Goal: Information Seeking & Learning: Find specific fact

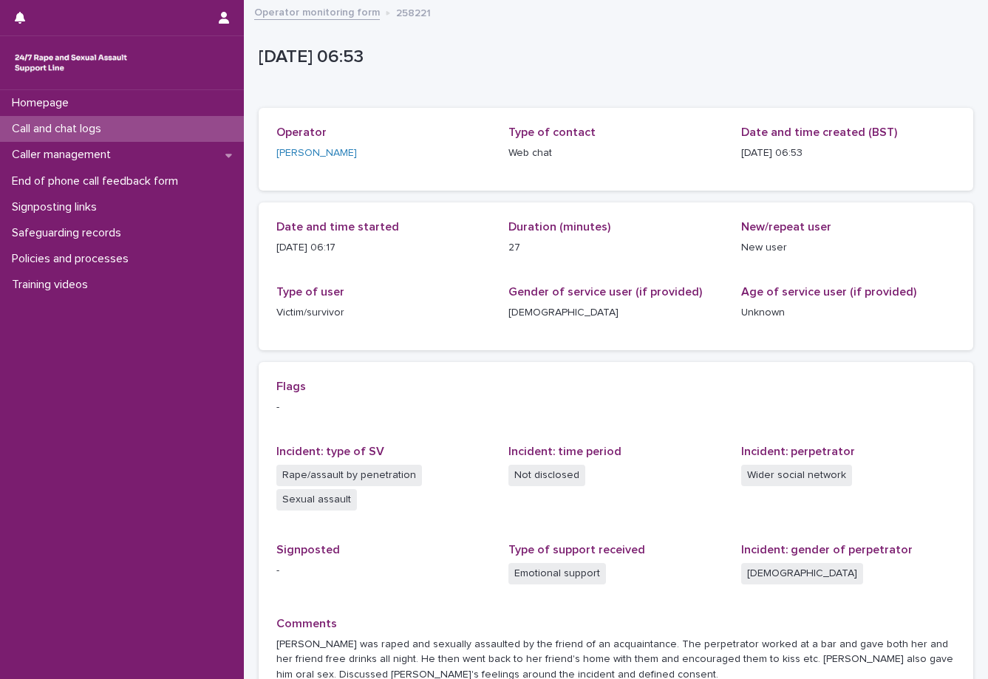
click at [87, 132] on p "Call and chat logs" at bounding box center [59, 129] width 107 height 14
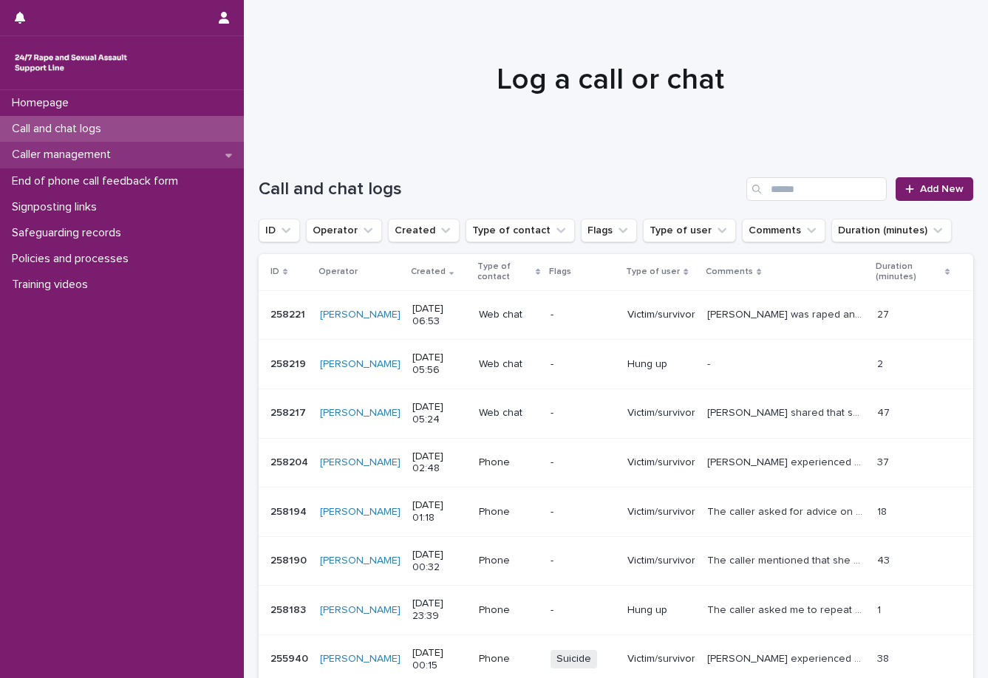
click at [164, 155] on div "Caller management" at bounding box center [122, 155] width 244 height 26
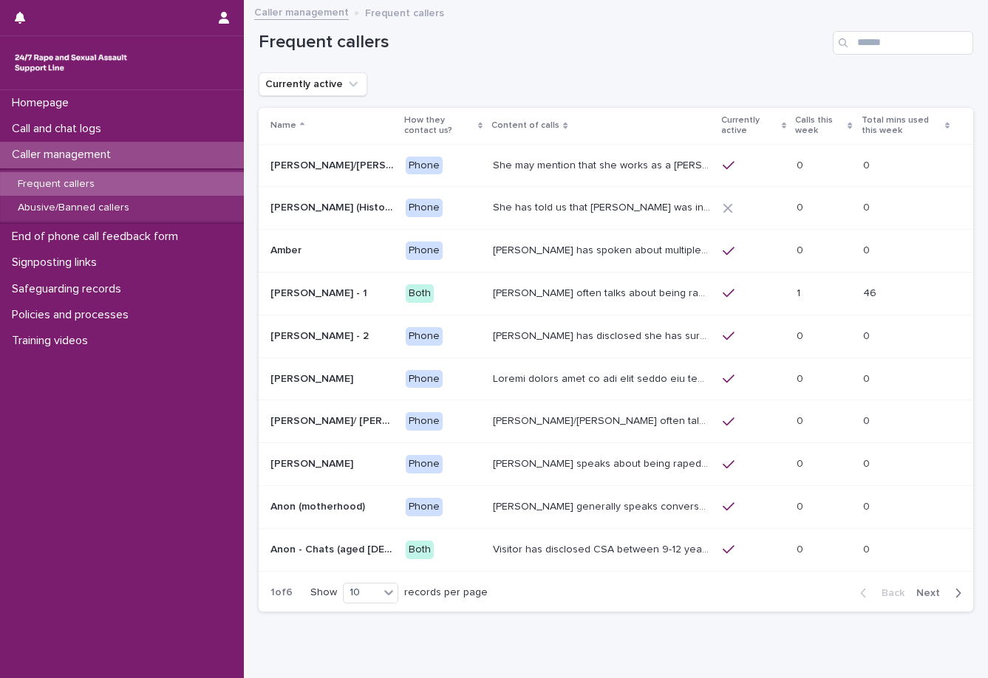
click at [131, 176] on div "Frequent callers" at bounding box center [122, 184] width 244 height 24
click at [876, 38] on input "Search" at bounding box center [903, 43] width 140 height 24
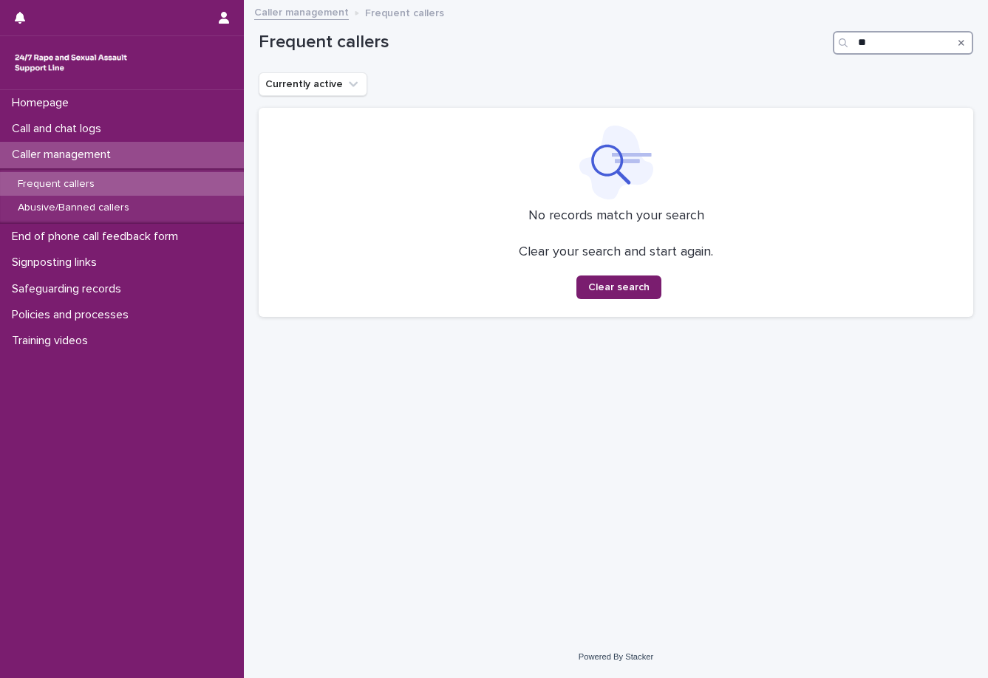
type input "*"
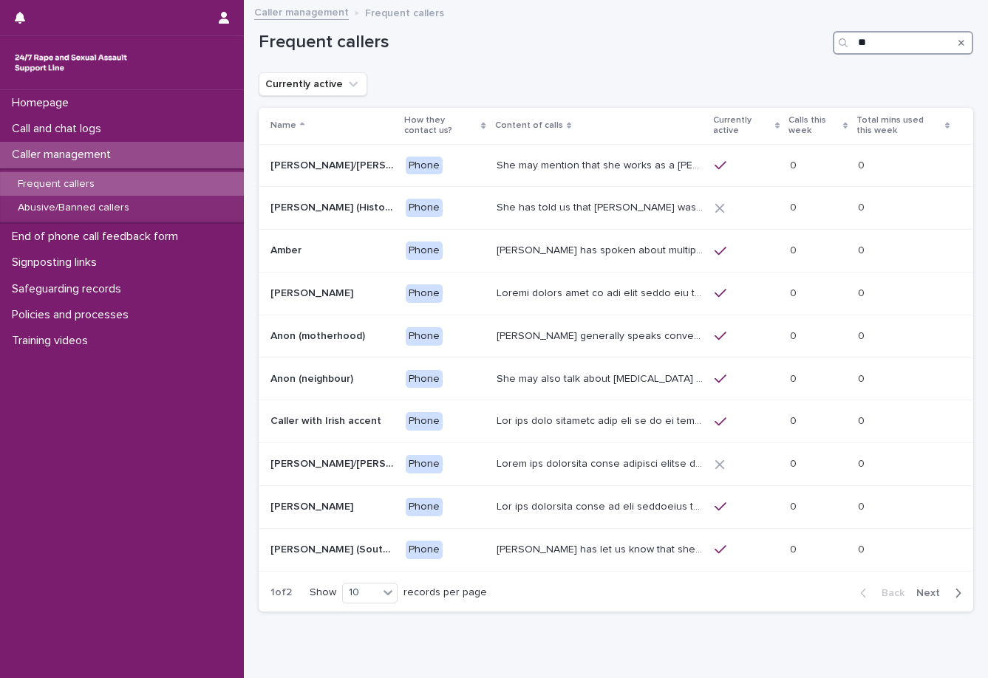
type input "*"
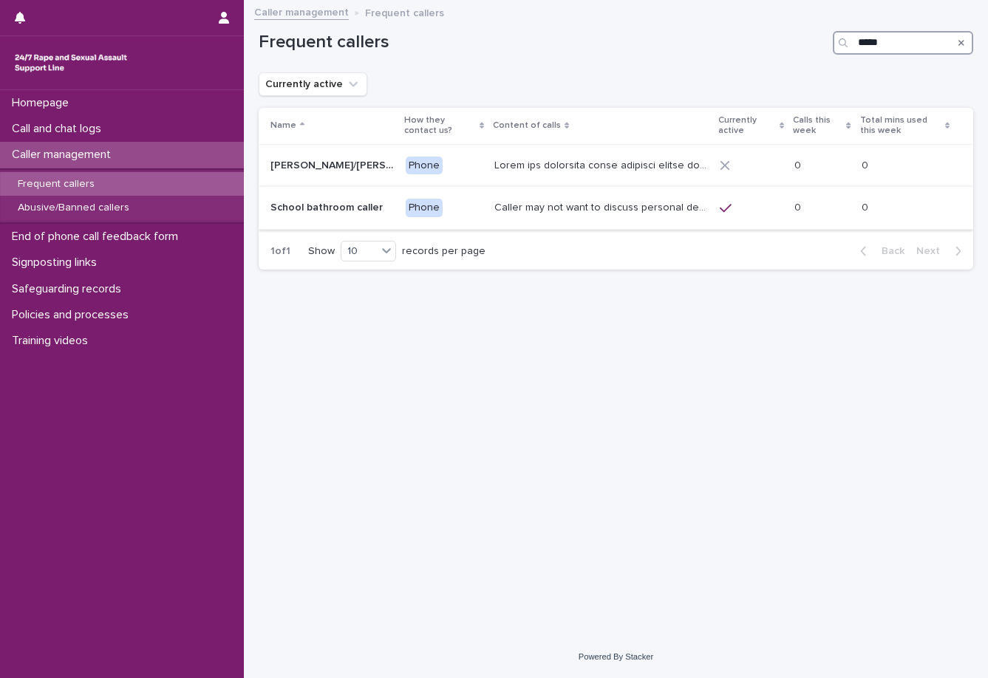
type input "*****"
click at [582, 215] on div "Caller may not want to discuss personal details but she has mentioned being in …" at bounding box center [601, 208] width 214 height 24
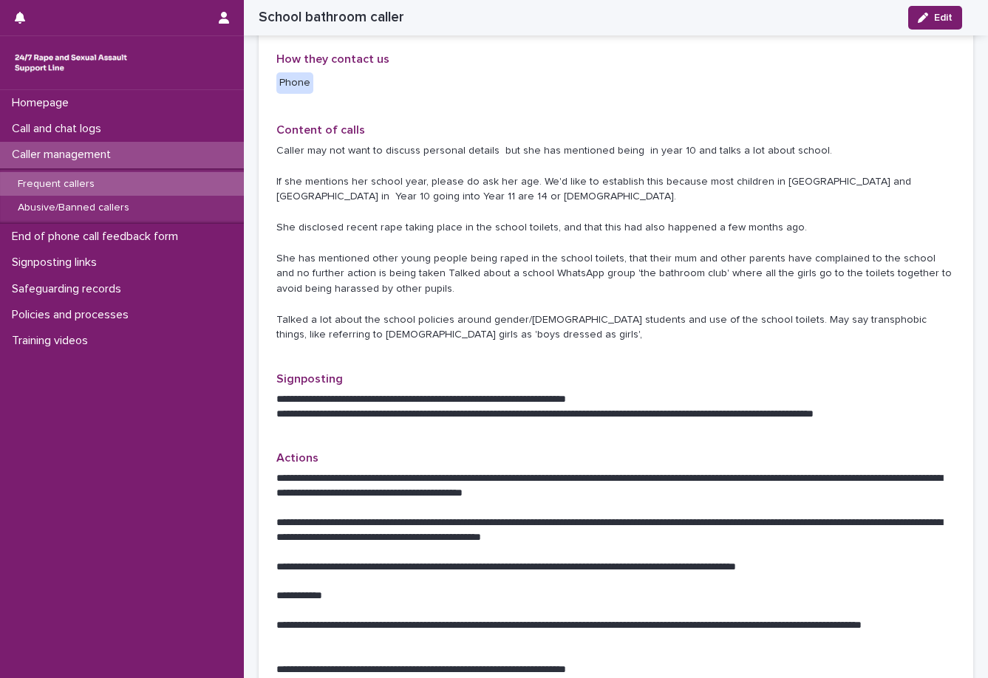
scroll to position [273, 0]
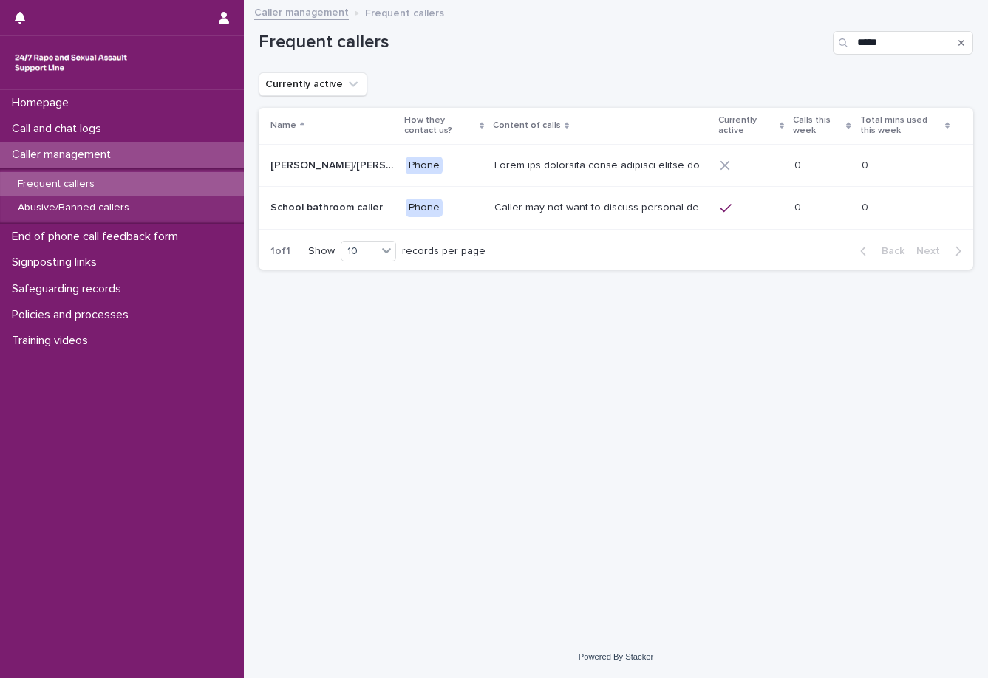
click at [335, 160] on p at bounding box center [331, 166] width 123 height 13
click at [924, 45] on icon "Search" at bounding box center [961, 43] width 6 height 6
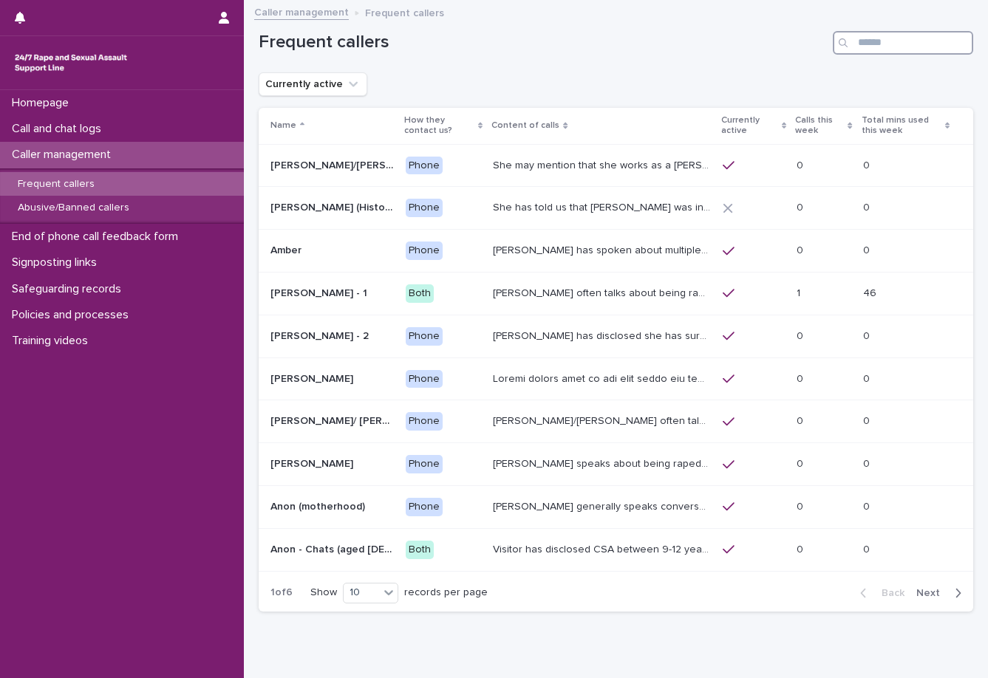
click at [888, 44] on input "Search" at bounding box center [903, 43] width 140 height 24
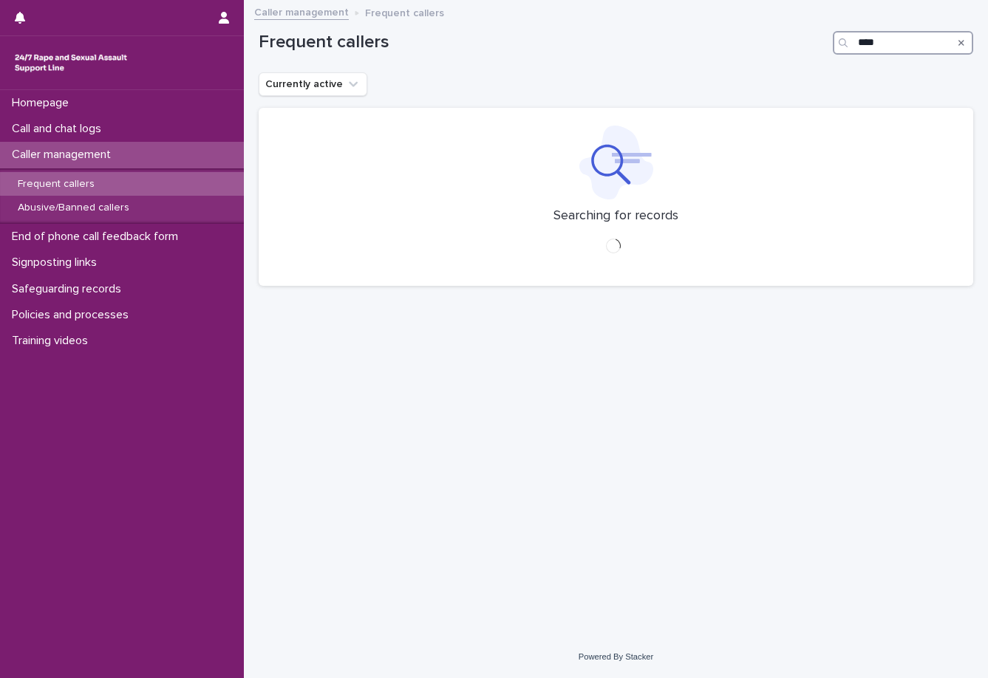
type input "****"
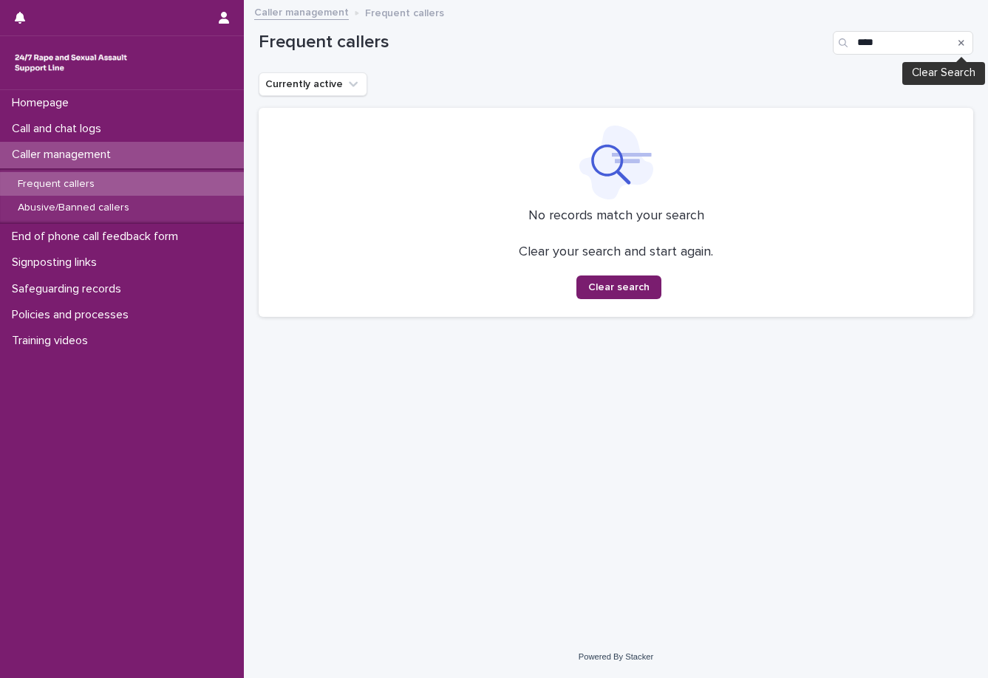
click at [924, 44] on icon "Search" at bounding box center [961, 43] width 6 height 6
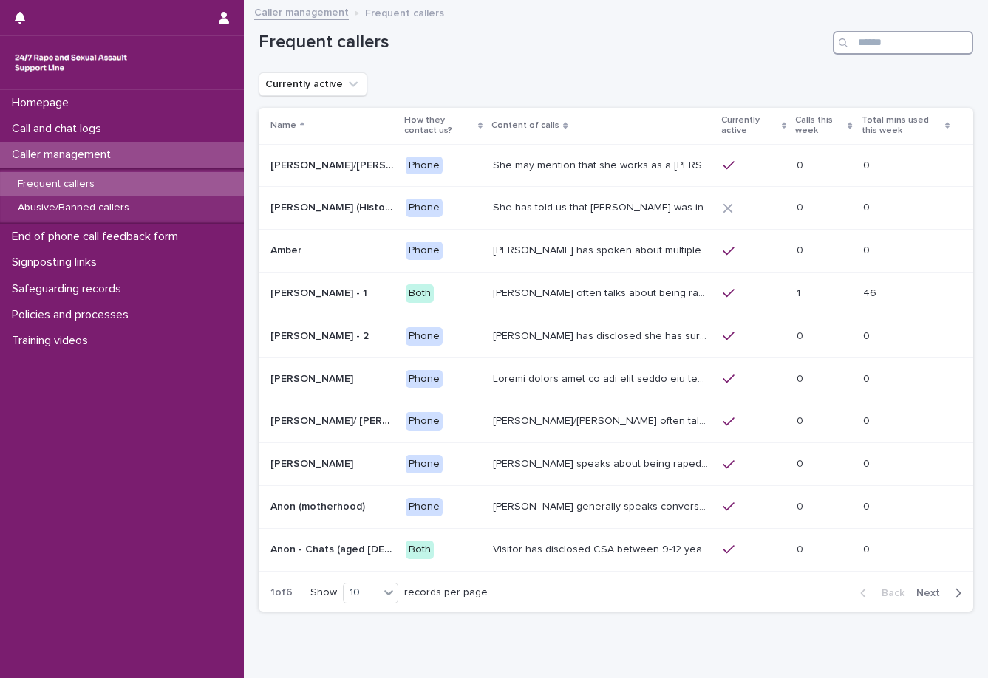
click at [859, 52] on input "Search" at bounding box center [903, 43] width 140 height 24
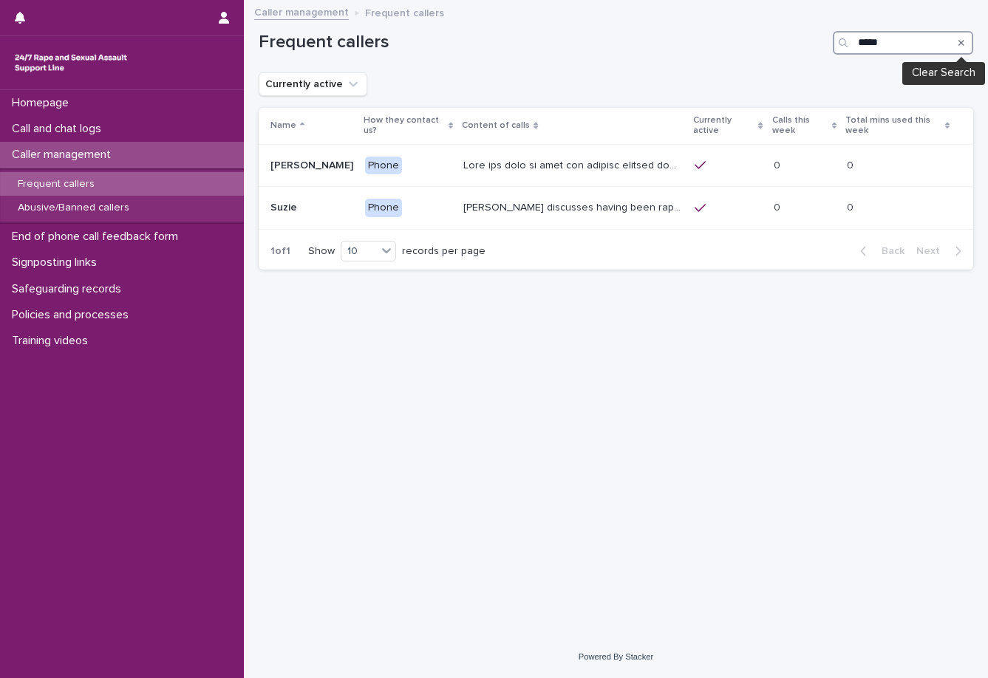
type input "*****"
click at [924, 43] on icon "Search" at bounding box center [961, 42] width 6 height 9
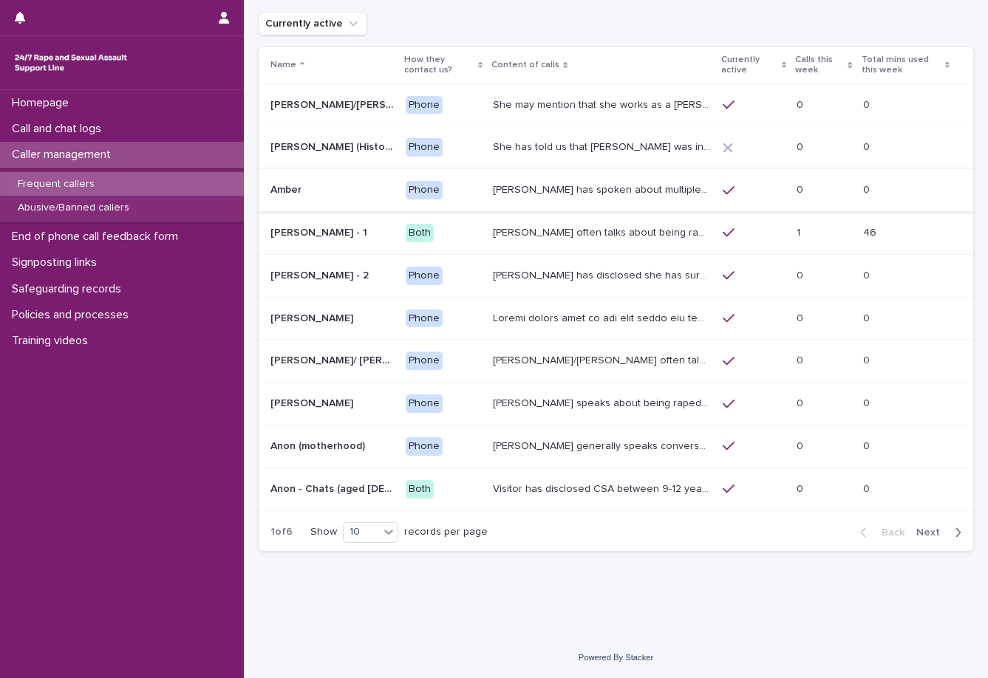
scroll to position [24, 0]
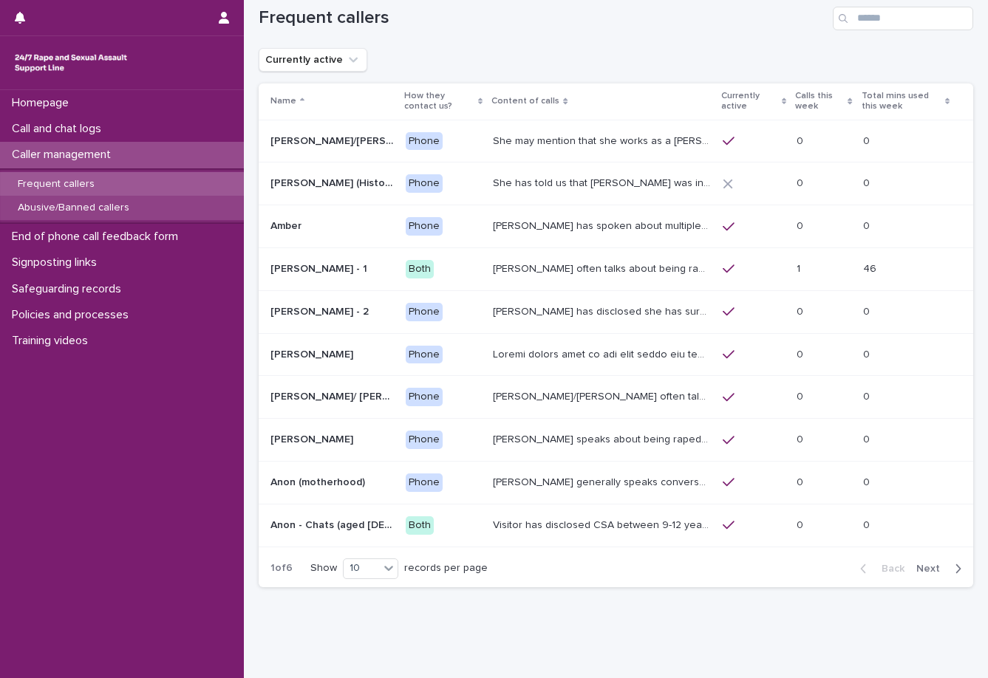
click at [57, 202] on p "Abusive/Banned callers" at bounding box center [73, 208] width 135 height 13
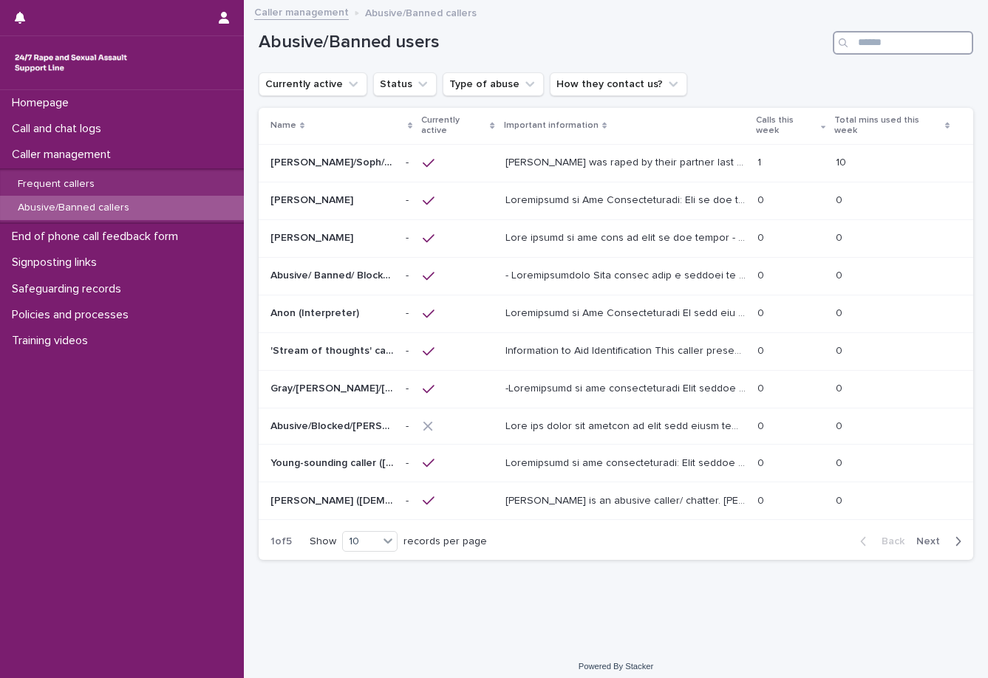
click at [871, 48] on input "Search" at bounding box center [903, 43] width 140 height 24
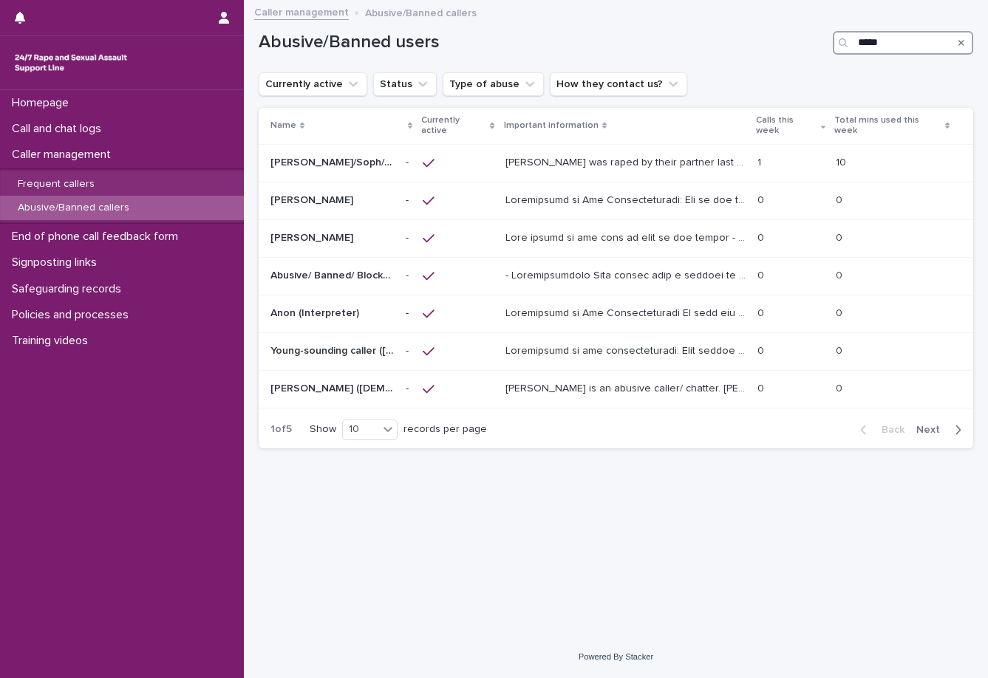
type input "*****"
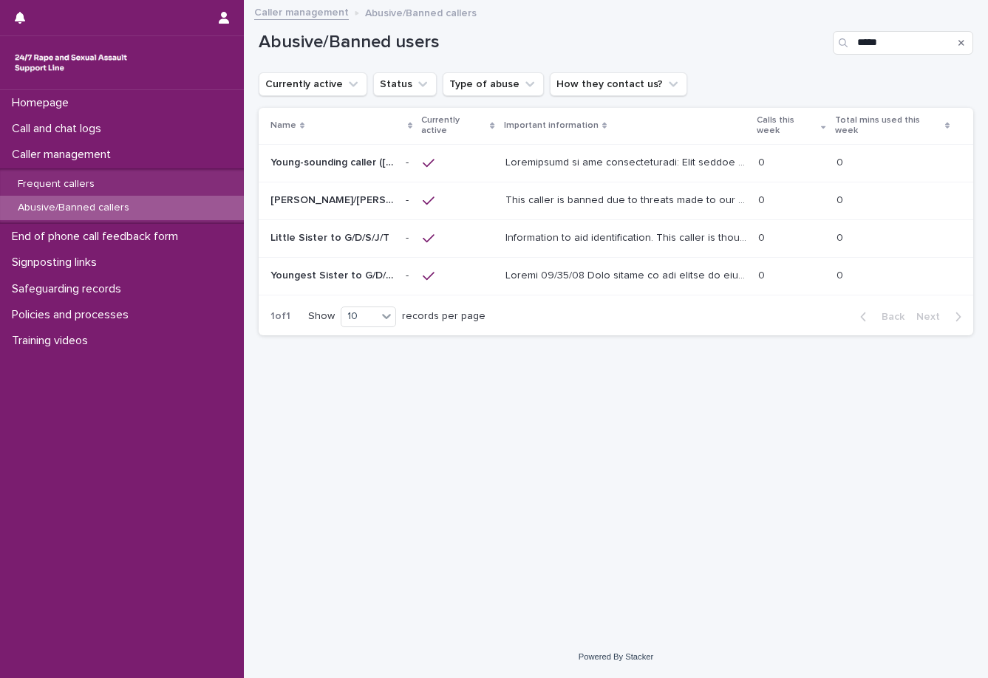
click at [499, 144] on td at bounding box center [625, 163] width 253 height 38
click at [686, 238] on div "Information to aid identification. This caller is thought to be the younger sis…" at bounding box center [625, 238] width 241 height 24
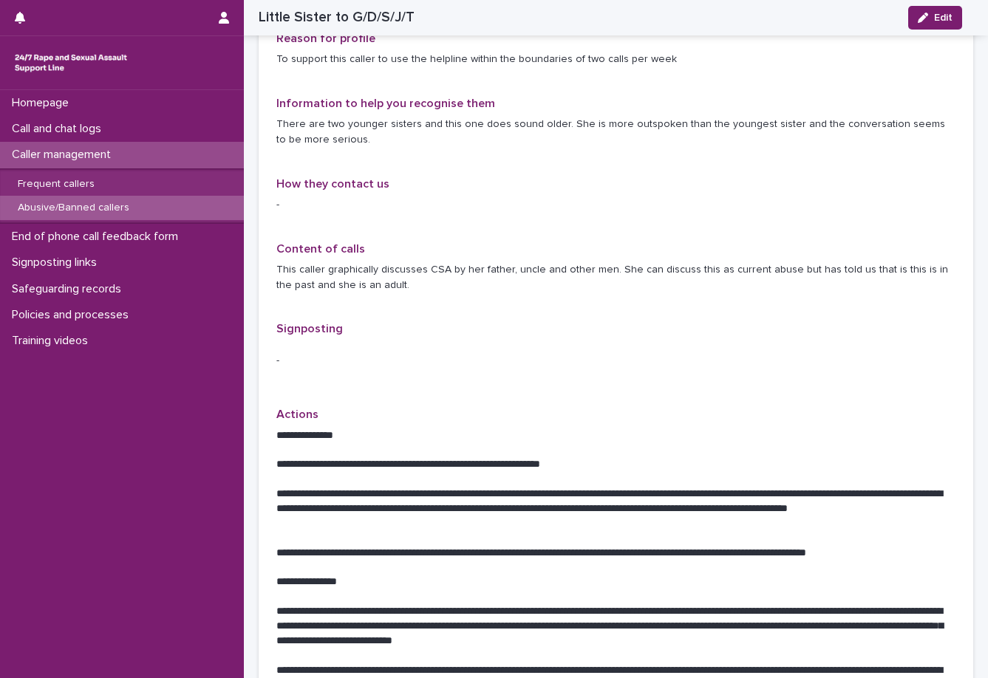
scroll to position [327, 0]
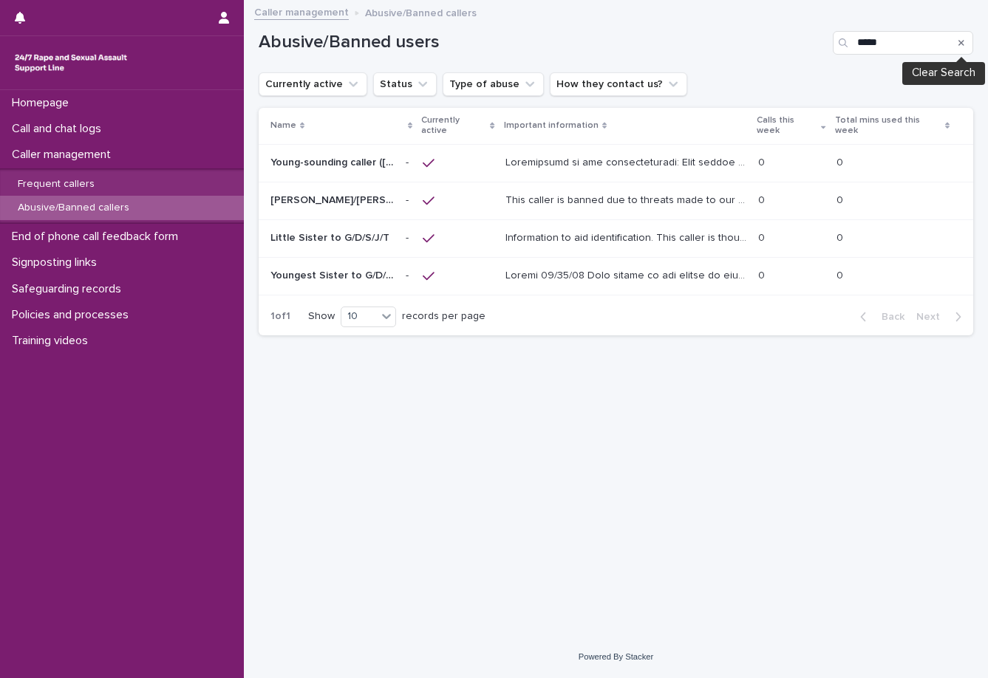
click at [924, 49] on button "Search" at bounding box center [961, 43] width 6 height 24
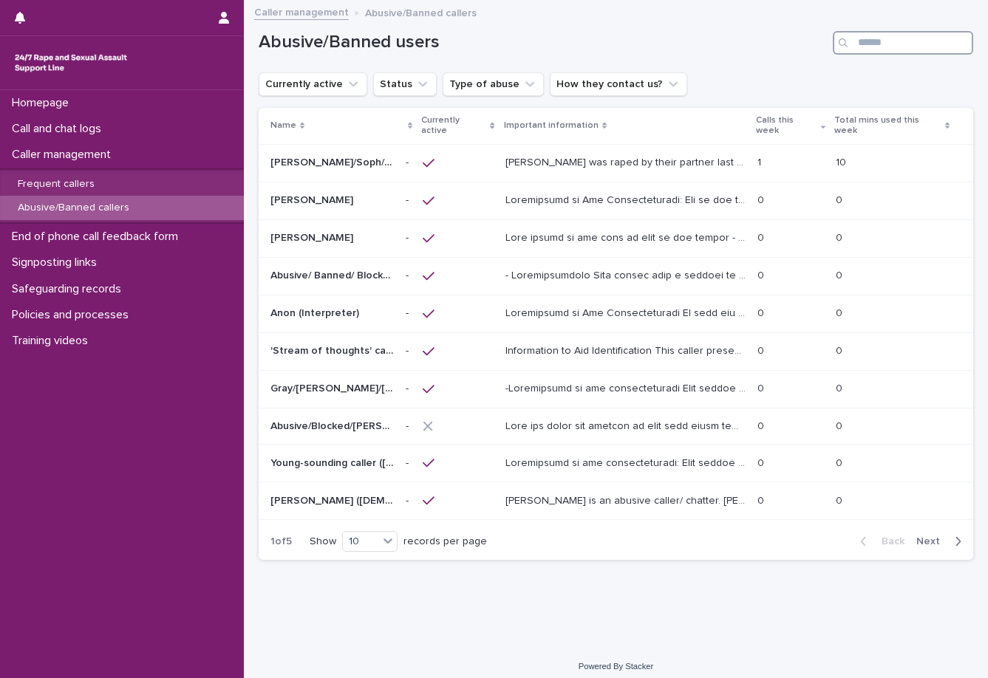
click at [889, 41] on input "Search" at bounding box center [903, 43] width 140 height 24
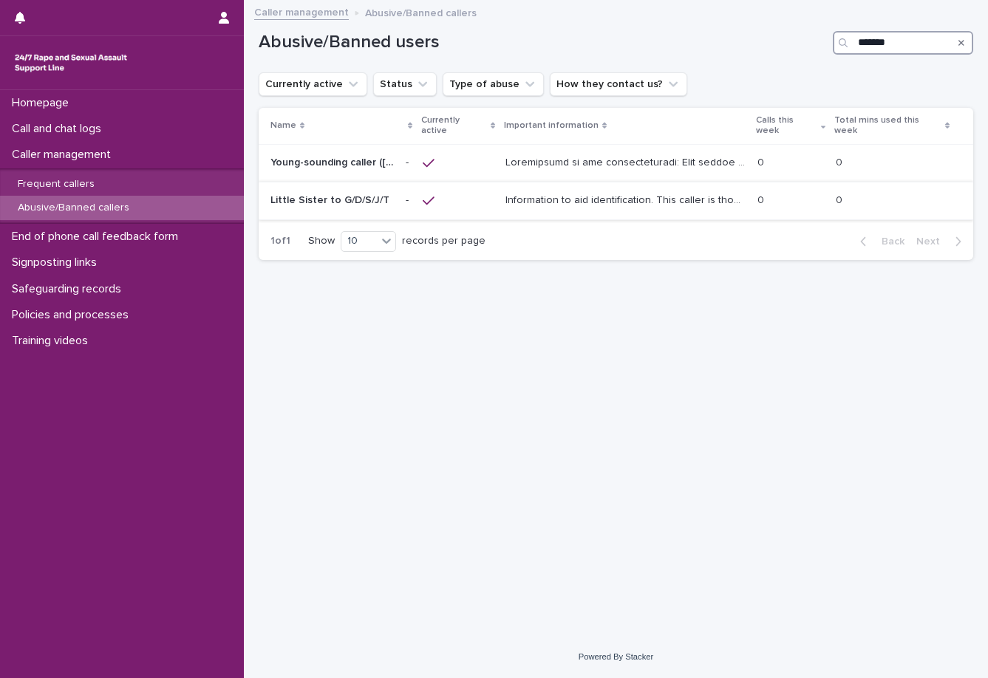
type input "******"
click at [632, 202] on td "Information to aid identification. This caller is thought to be the younger sis…" at bounding box center [625, 201] width 252 height 38
click at [539, 154] on p at bounding box center [626, 162] width 243 height 16
click at [924, 44] on icon "Search" at bounding box center [961, 42] width 6 height 9
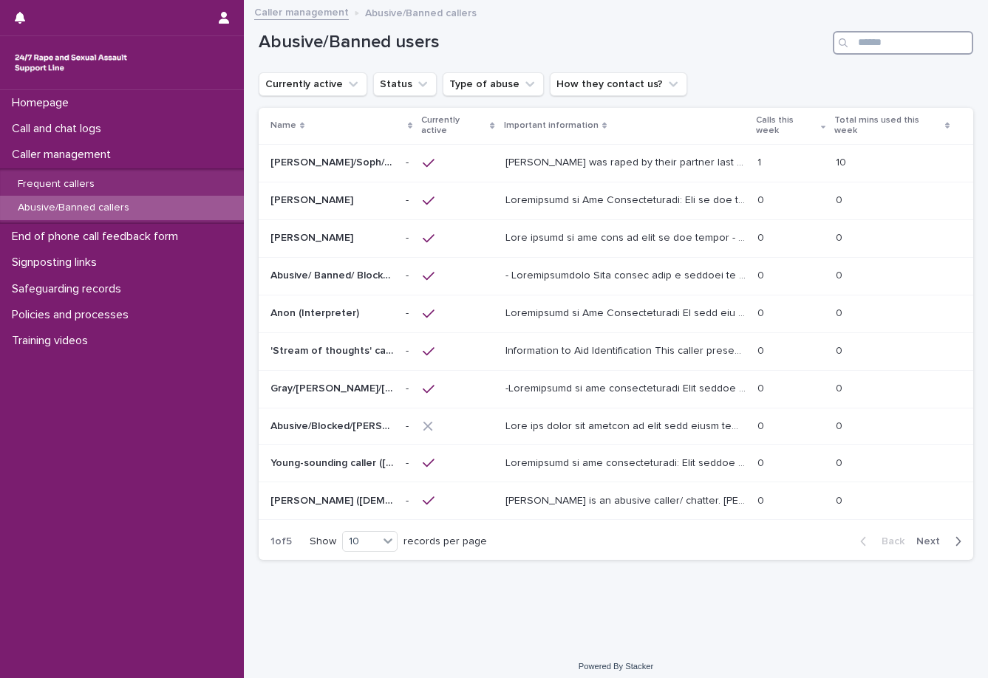
paste input "**********"
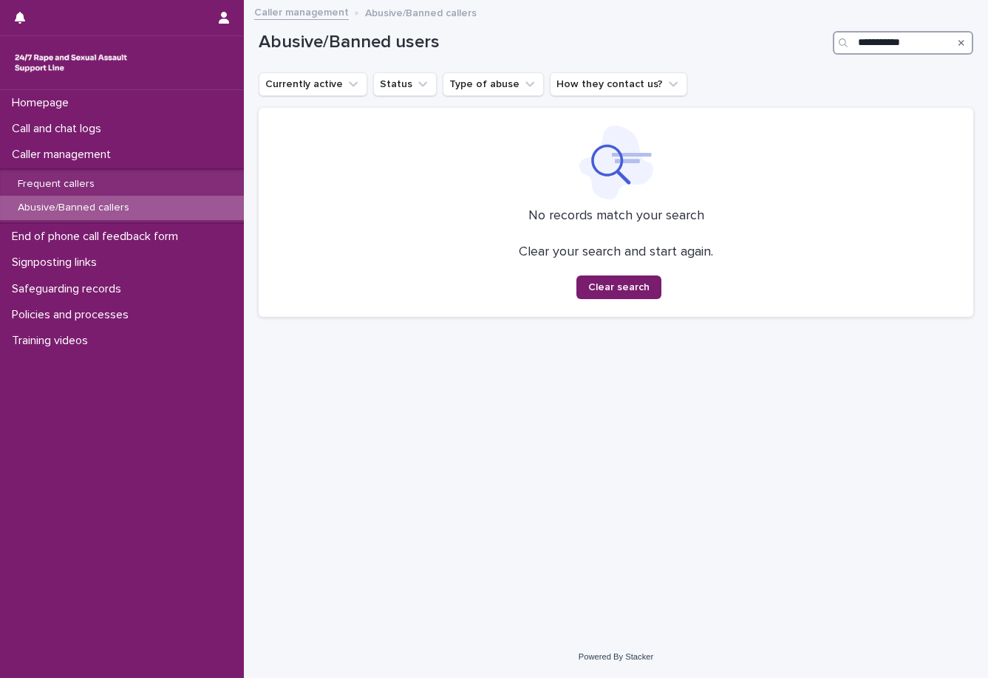
type input "**********"
click at [924, 45] on div "Search" at bounding box center [961, 43] width 24 height 24
click at [924, 42] on icon "Search" at bounding box center [961, 43] width 6 height 6
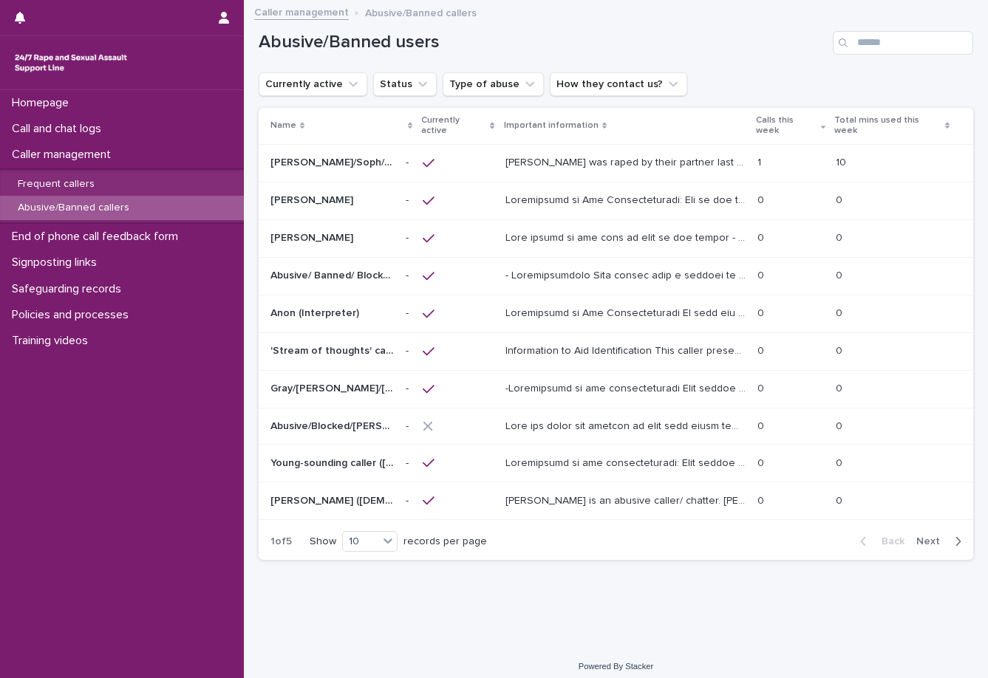
click at [533, 163] on div "[PERSON_NAME] was raped by their partner last year and they're currently facing…" at bounding box center [625, 163] width 240 height 24
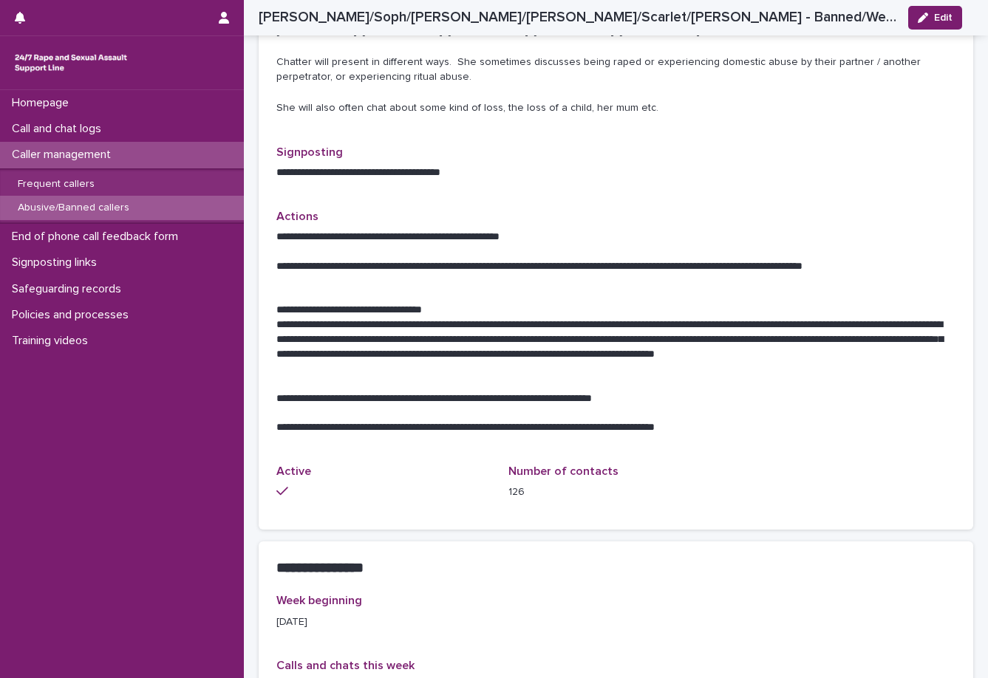
scroll to position [932, 0]
